Goal: Find specific page/section: Find specific page/section

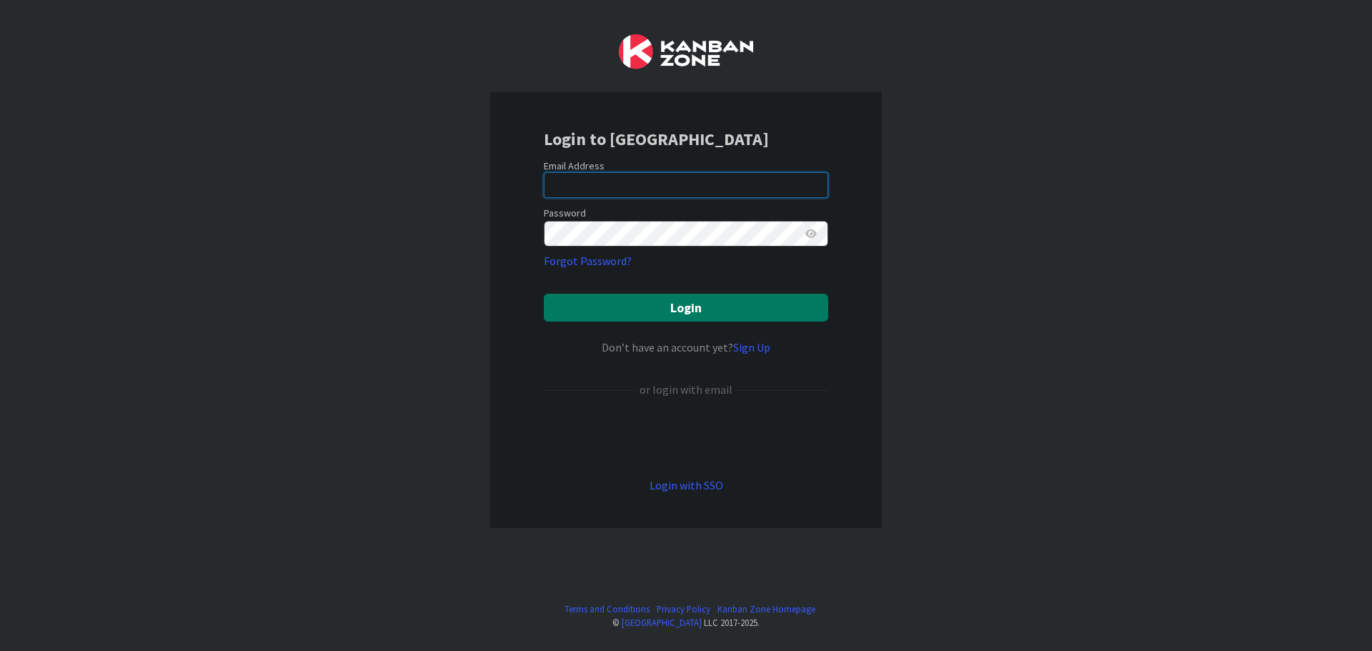
type input "[EMAIL_ADDRESS][DOMAIN_NAME]"
click at [773, 313] on button "Login" at bounding box center [686, 308] width 284 height 28
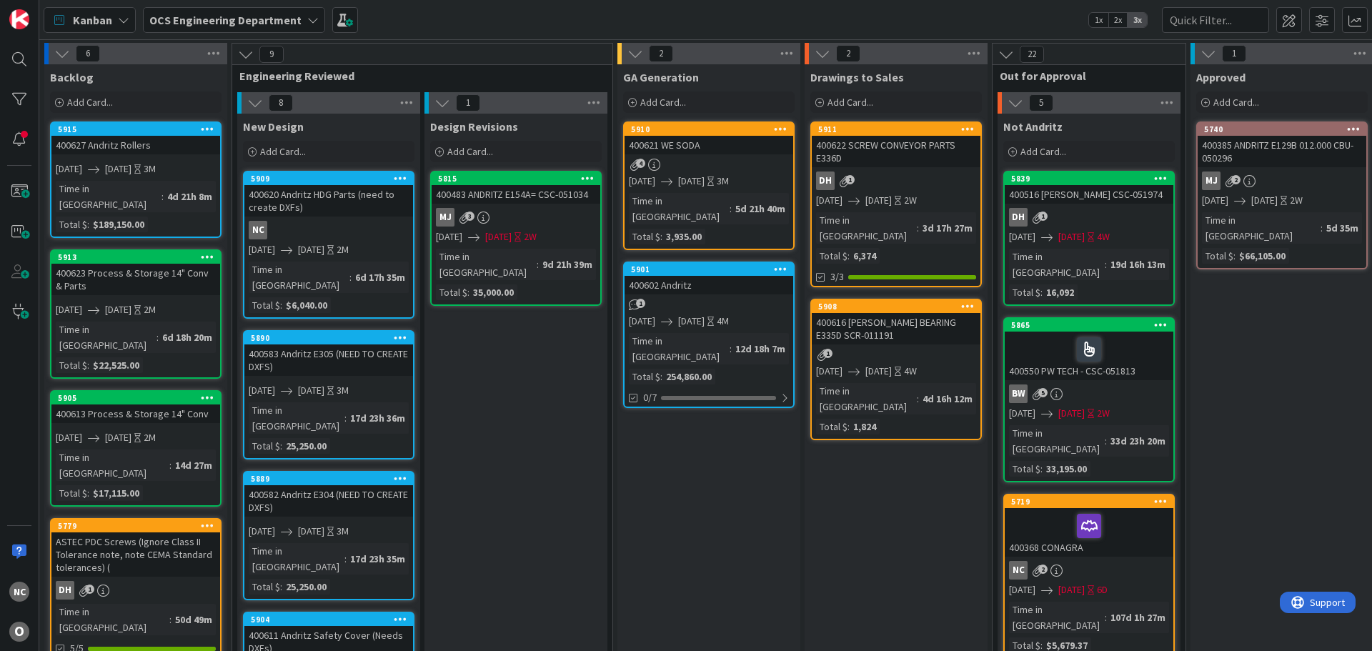
click at [349, 212] on div "400620 Andritz HDG Parts (need to create DXFs)" at bounding box center [328, 200] width 169 height 31
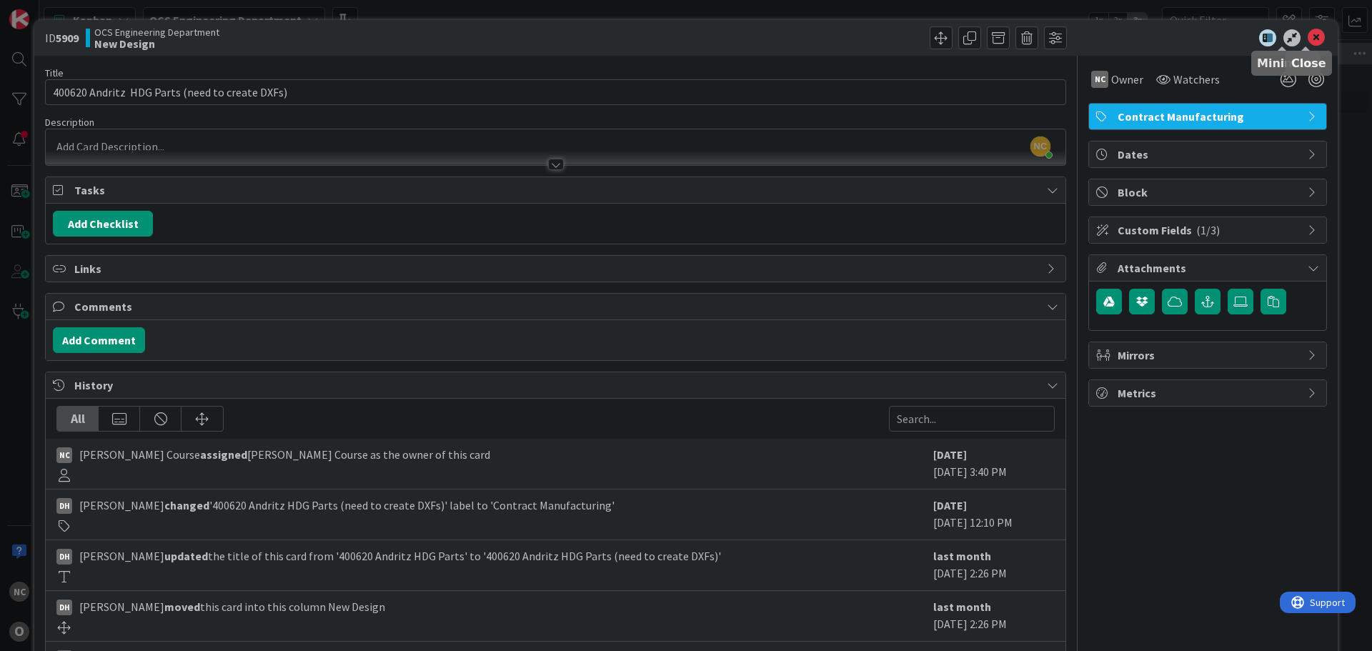
click at [1308, 35] on icon at bounding box center [1316, 37] width 17 height 17
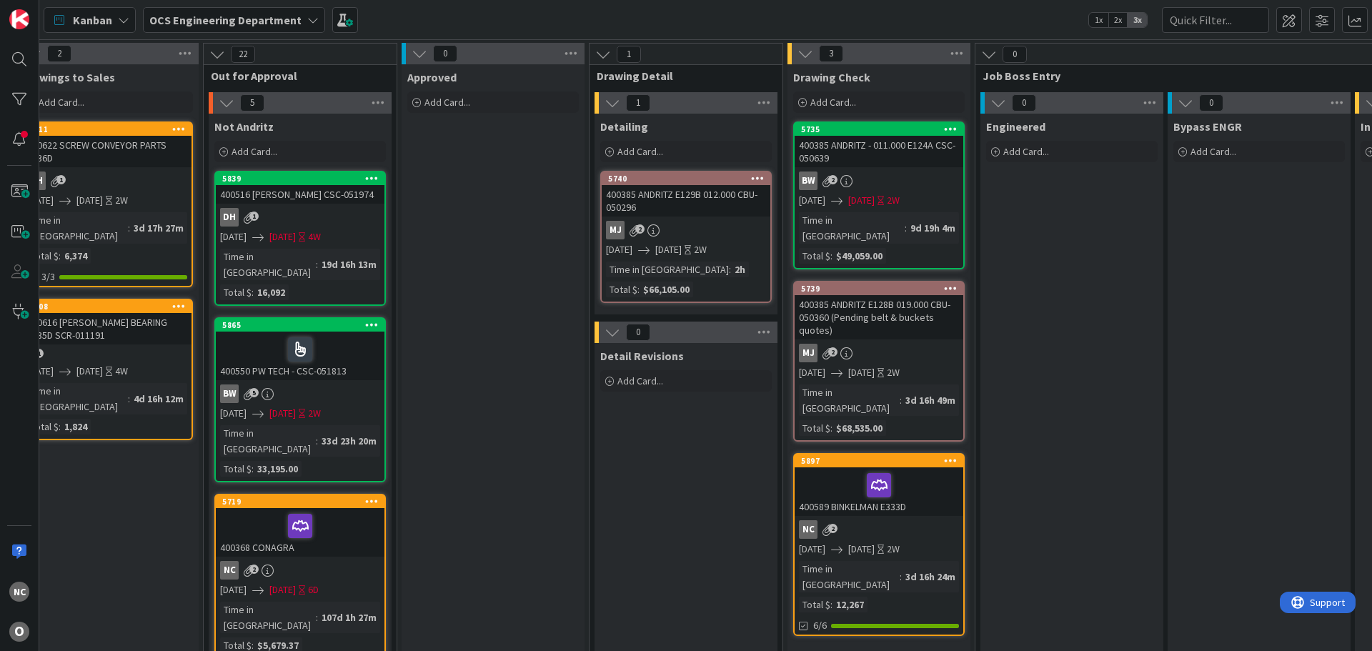
scroll to position [0, 831]
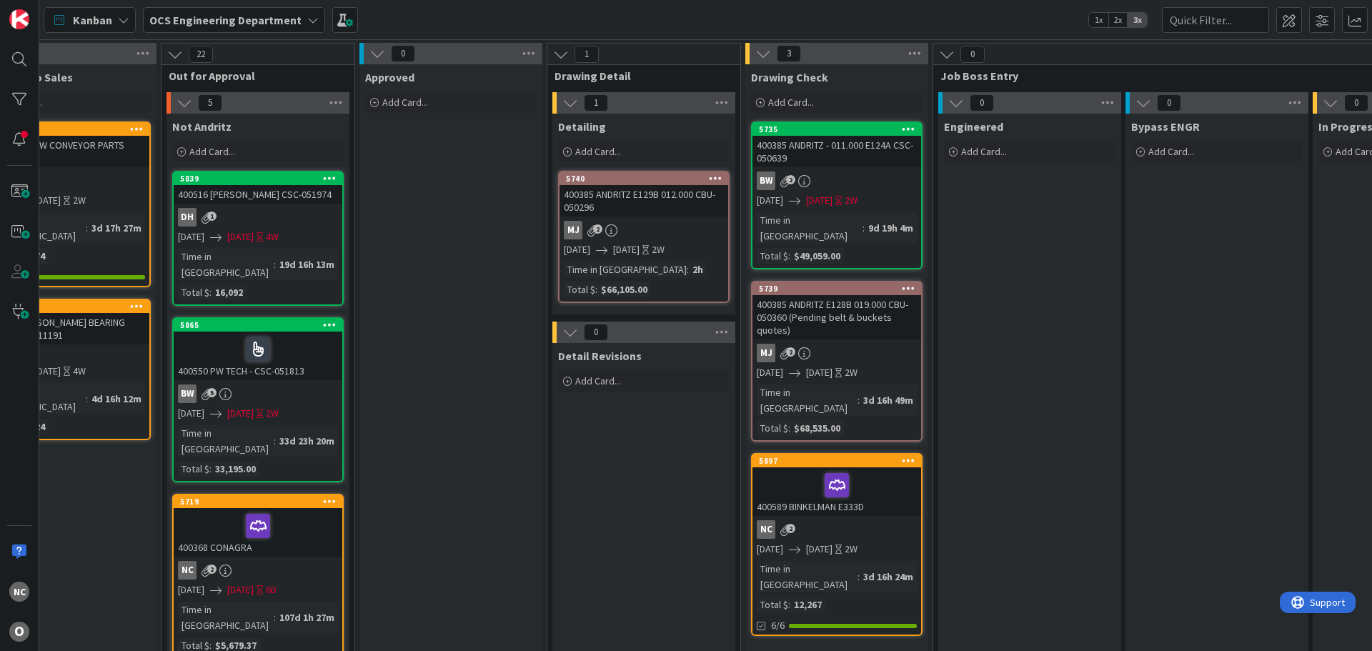
click at [908, 470] on div at bounding box center [837, 485] width 160 height 30
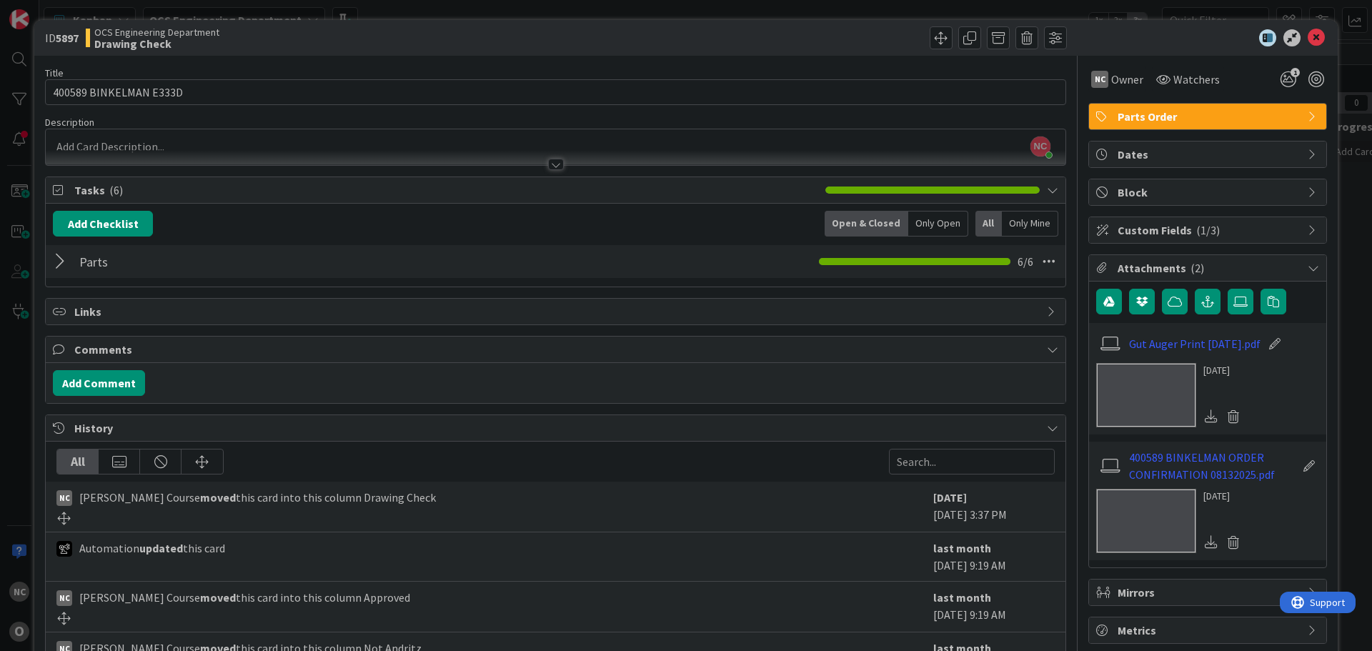
click at [65, 263] on div at bounding box center [62, 262] width 19 height 26
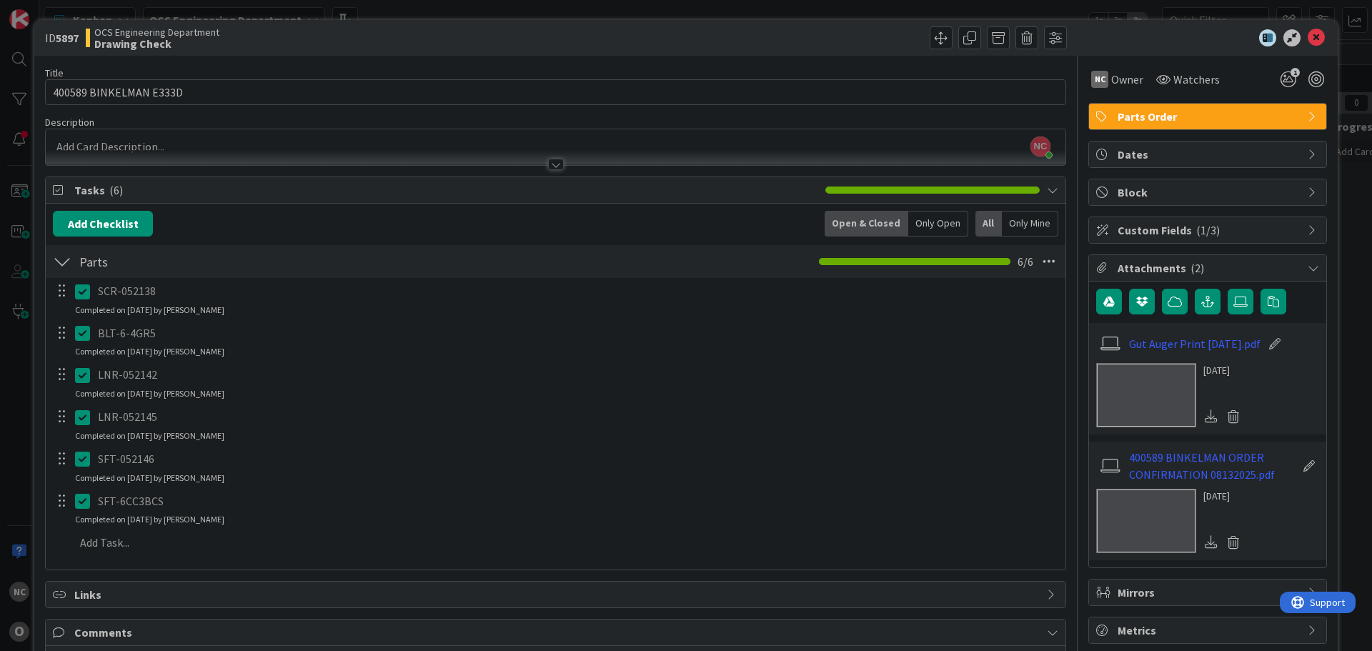
click at [65, 263] on div at bounding box center [62, 262] width 19 height 26
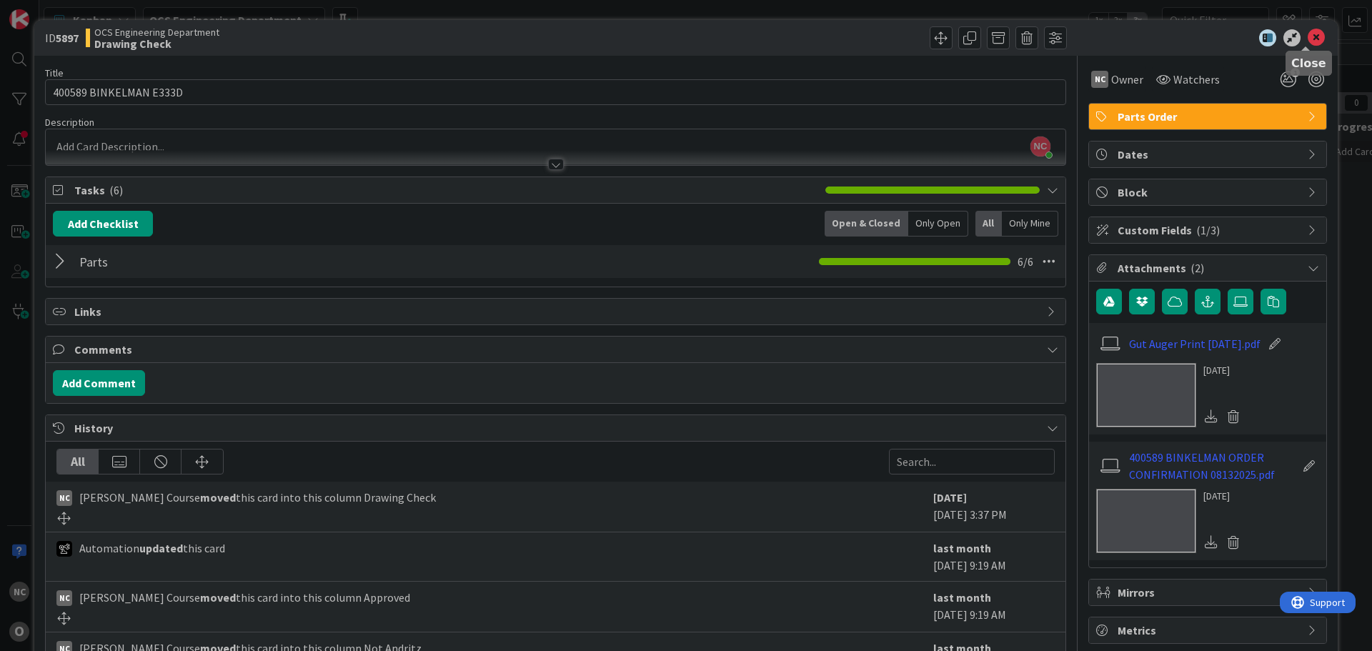
click at [1308, 38] on icon at bounding box center [1316, 37] width 17 height 17
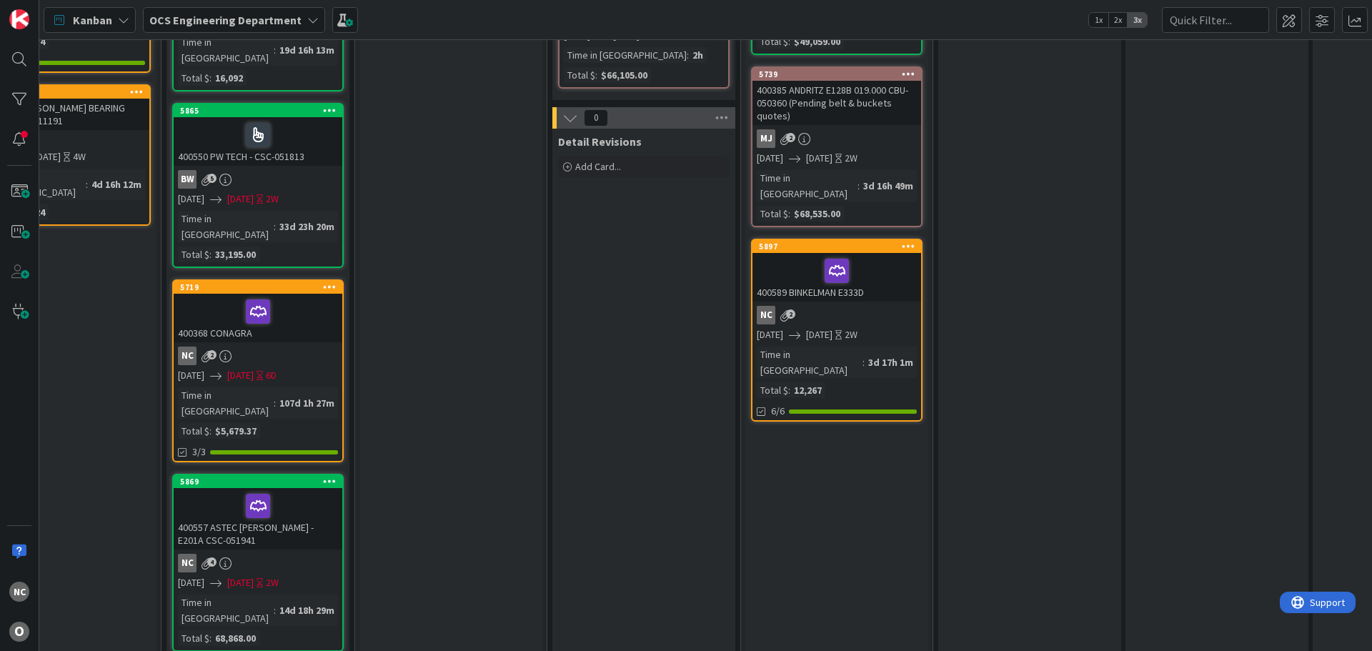
scroll to position [0, 831]
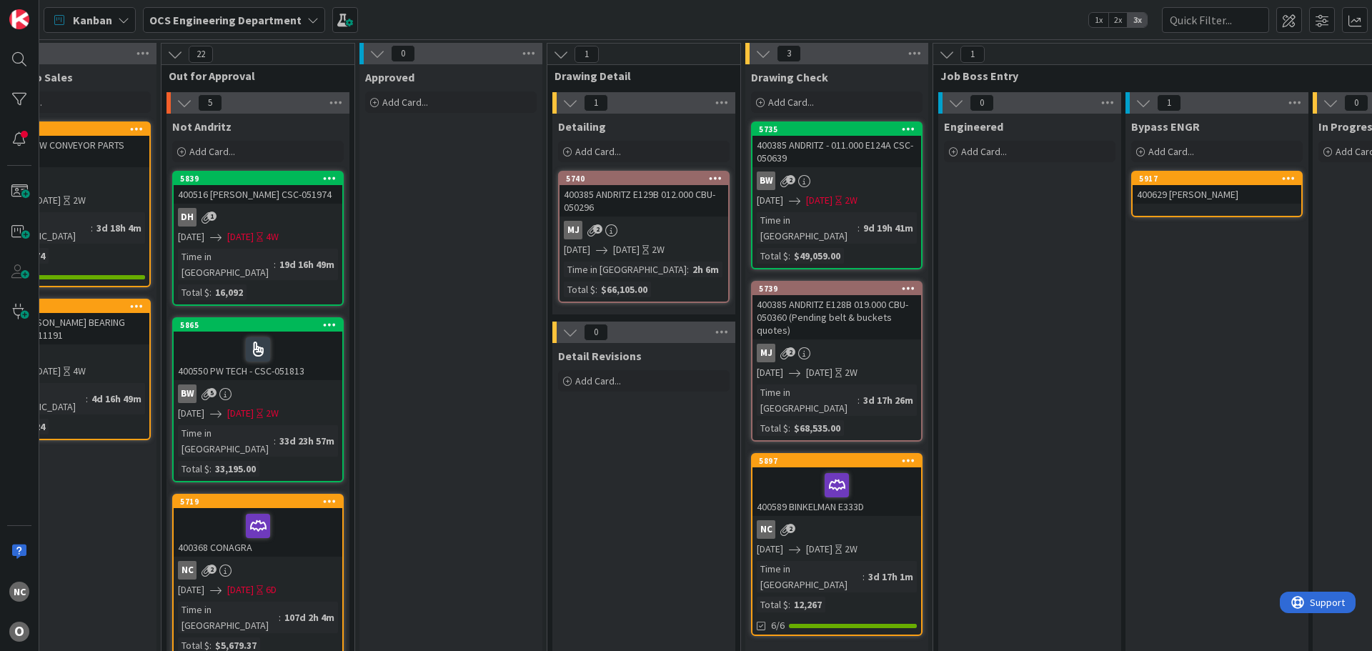
click at [906, 469] on div "400589 BINKELMAN E333D" at bounding box center [836, 491] width 169 height 49
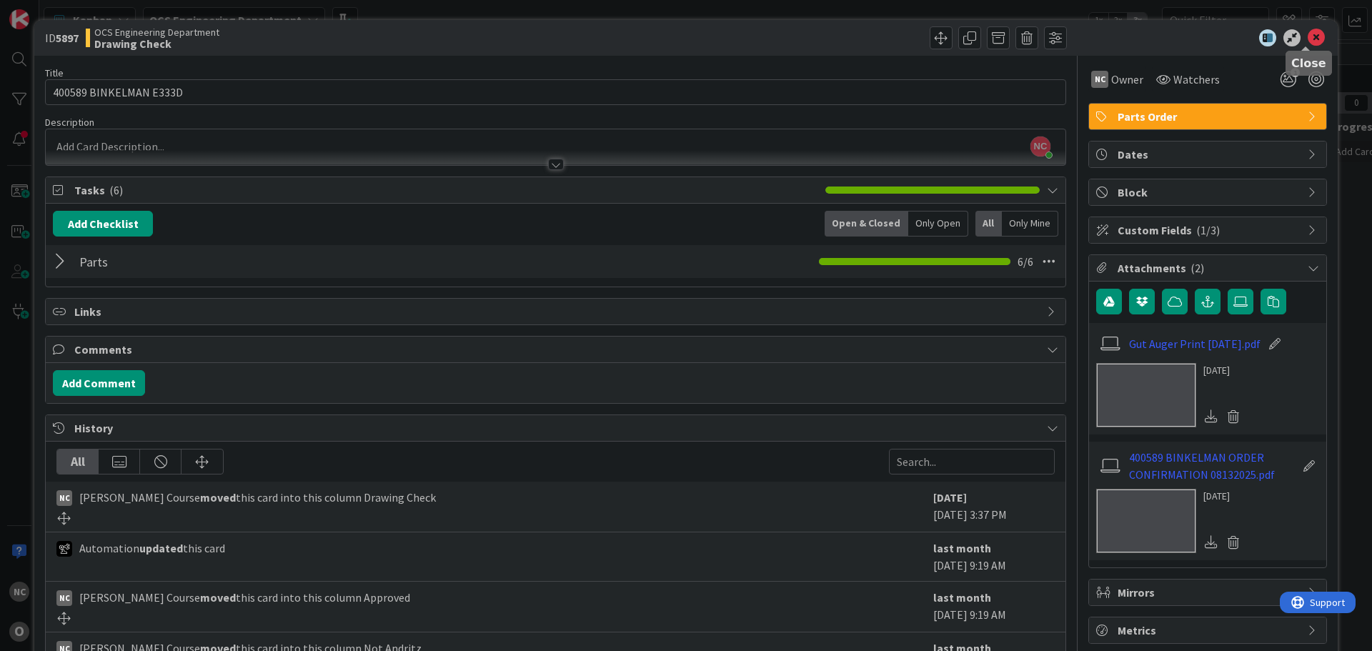
click at [1308, 42] on icon at bounding box center [1316, 37] width 17 height 17
